Goal: Ask a question: Seek information or help from site administrators or community

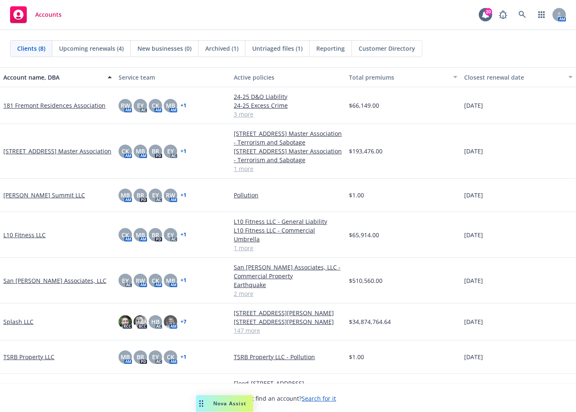
click at [240, 402] on span "Nova Assist" at bounding box center [229, 403] width 33 height 7
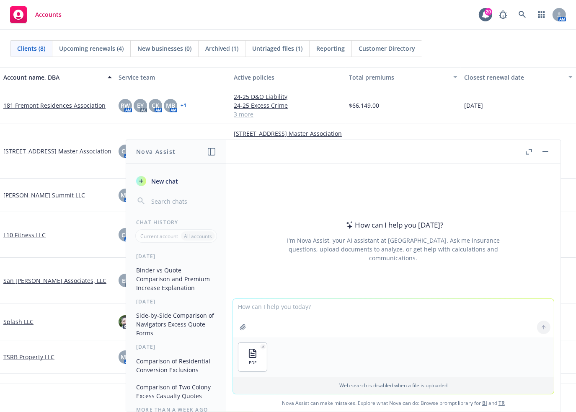
click at [293, 308] on textarea at bounding box center [393, 318] width 321 height 39
type textarea "what is the named storm limit?"
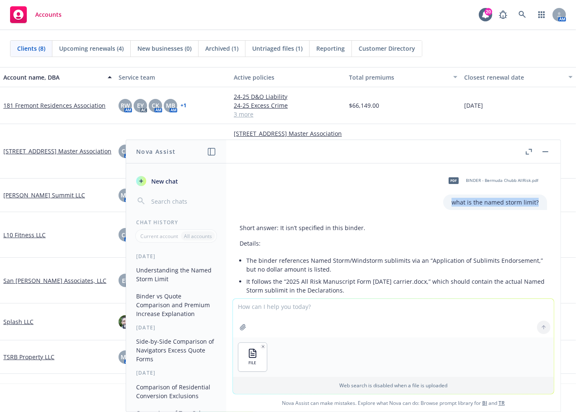
drag, startPoint x: 442, startPoint y: 202, endPoint x: 536, endPoint y: 202, distance: 93.5
click at [536, 202] on div "pdf BINDER - Bermuda Chubb AllRisk.pdf what is the named storm limit?" at bounding box center [393, 190] width 321 height 40
copy p "what is the named storm limit?"
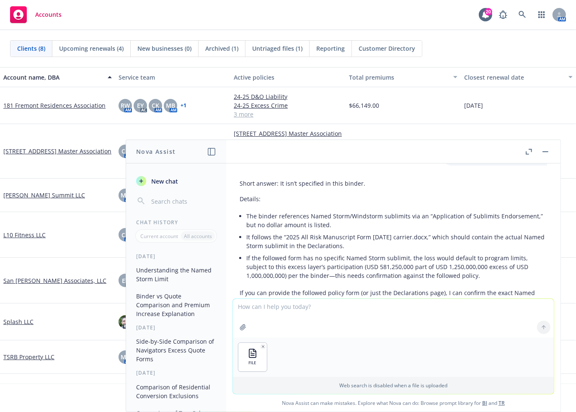
scroll to position [91, 0]
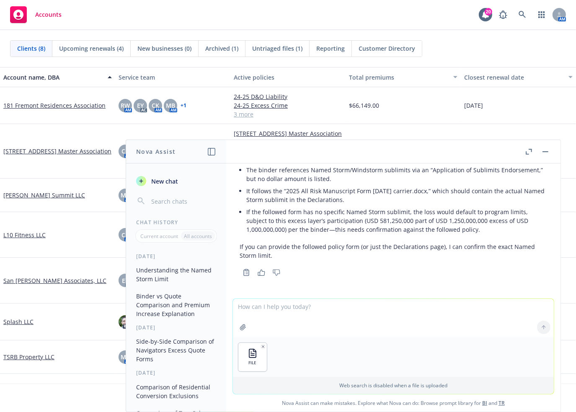
click at [293, 307] on textarea at bounding box center [393, 318] width 321 height 39
paste textarea "what is the named storm limit?"
type textarea "what is the named storm limit?"
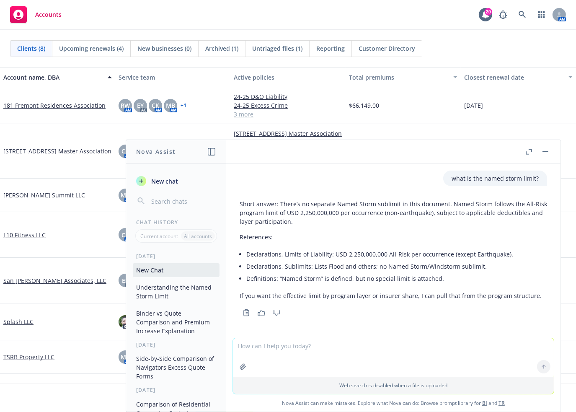
scroll to position [233, 0]
